Goal: Check status: Check status

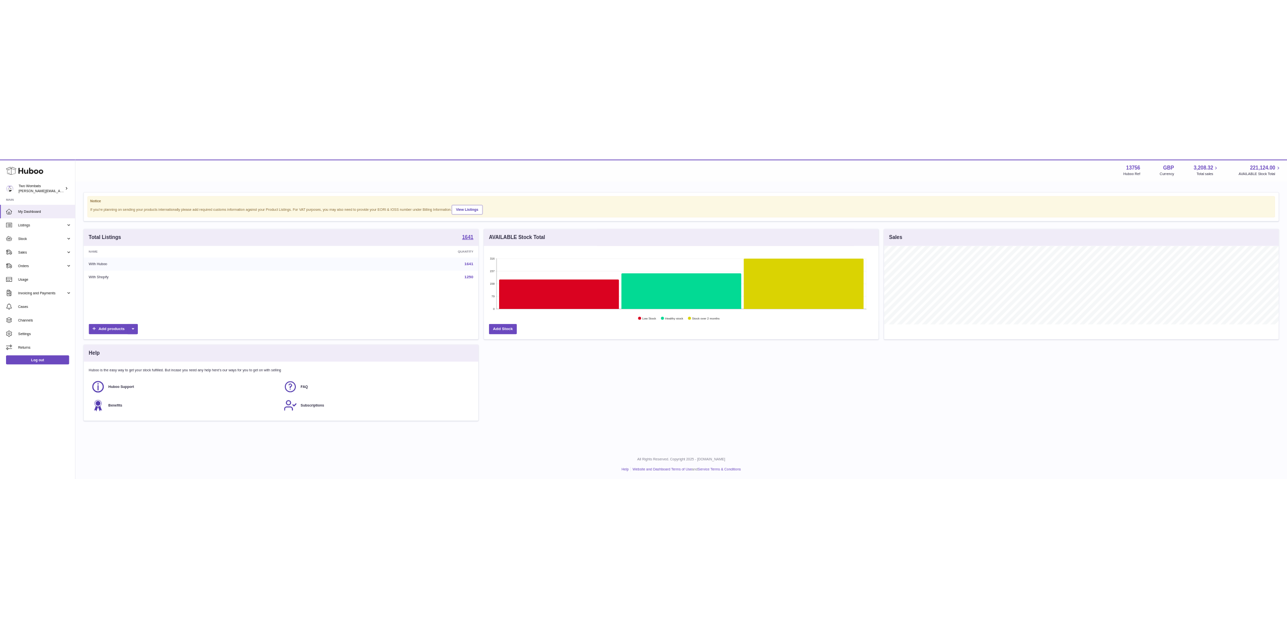
scroll to position [157, 790]
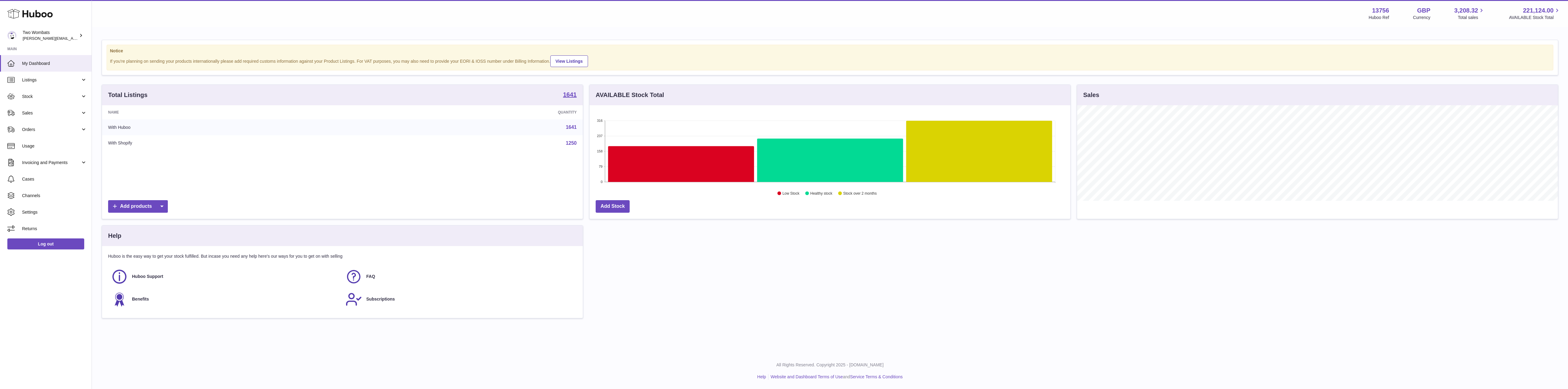
click at [704, 16] on div "Menu Huboo 13756 Huboo Ref GBP Currency 3,208.32 Total sales 221,124.00 AVAILAB…" at bounding box center [830, 13] width 1461 height 14
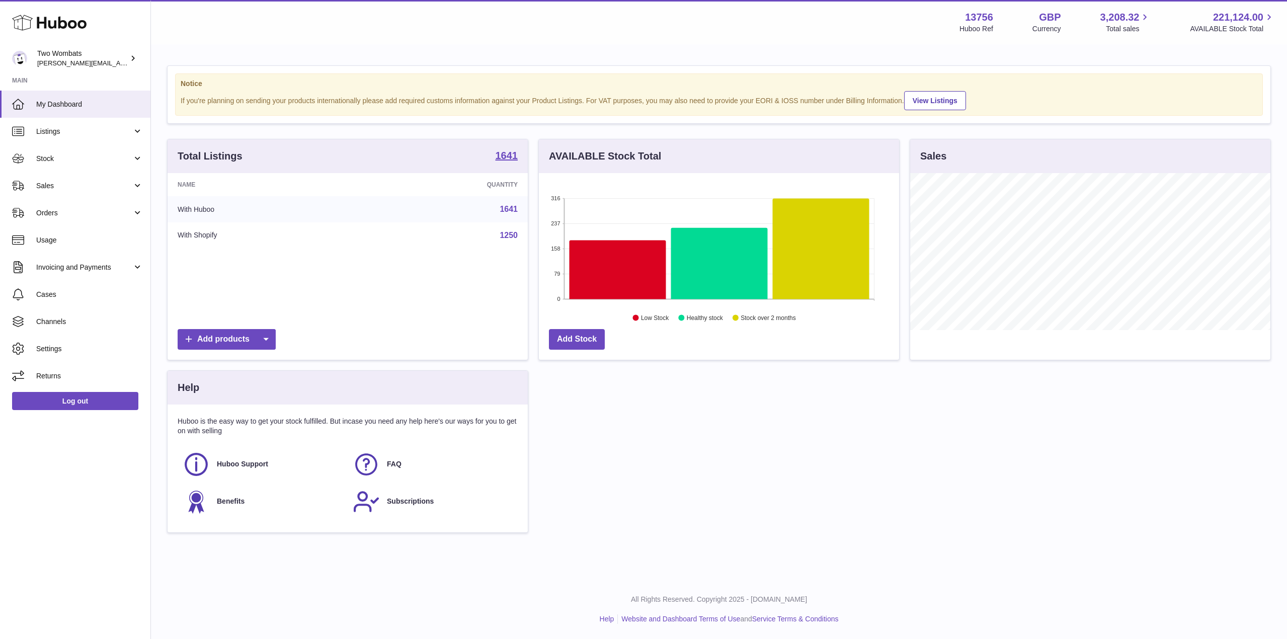
scroll to position [157, 360]
click at [139, 157] on link "Stock" at bounding box center [75, 158] width 150 height 27
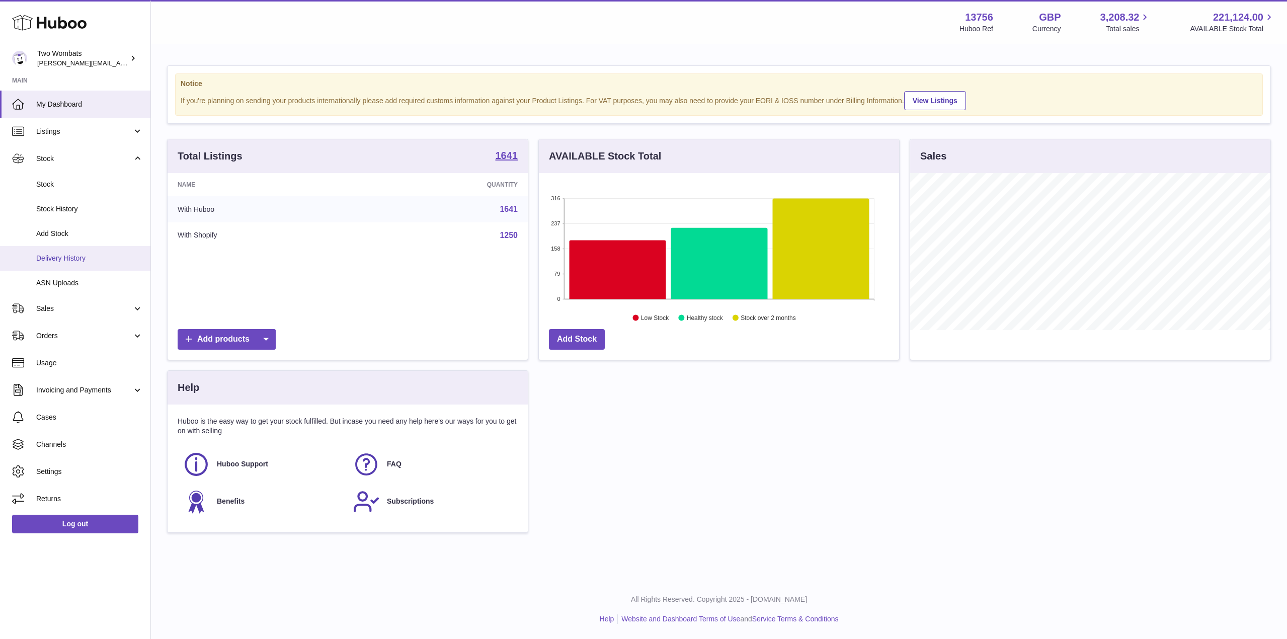
click at [63, 264] on link "Delivery History" at bounding box center [75, 258] width 150 height 25
